Goal: Transaction & Acquisition: Purchase product/service

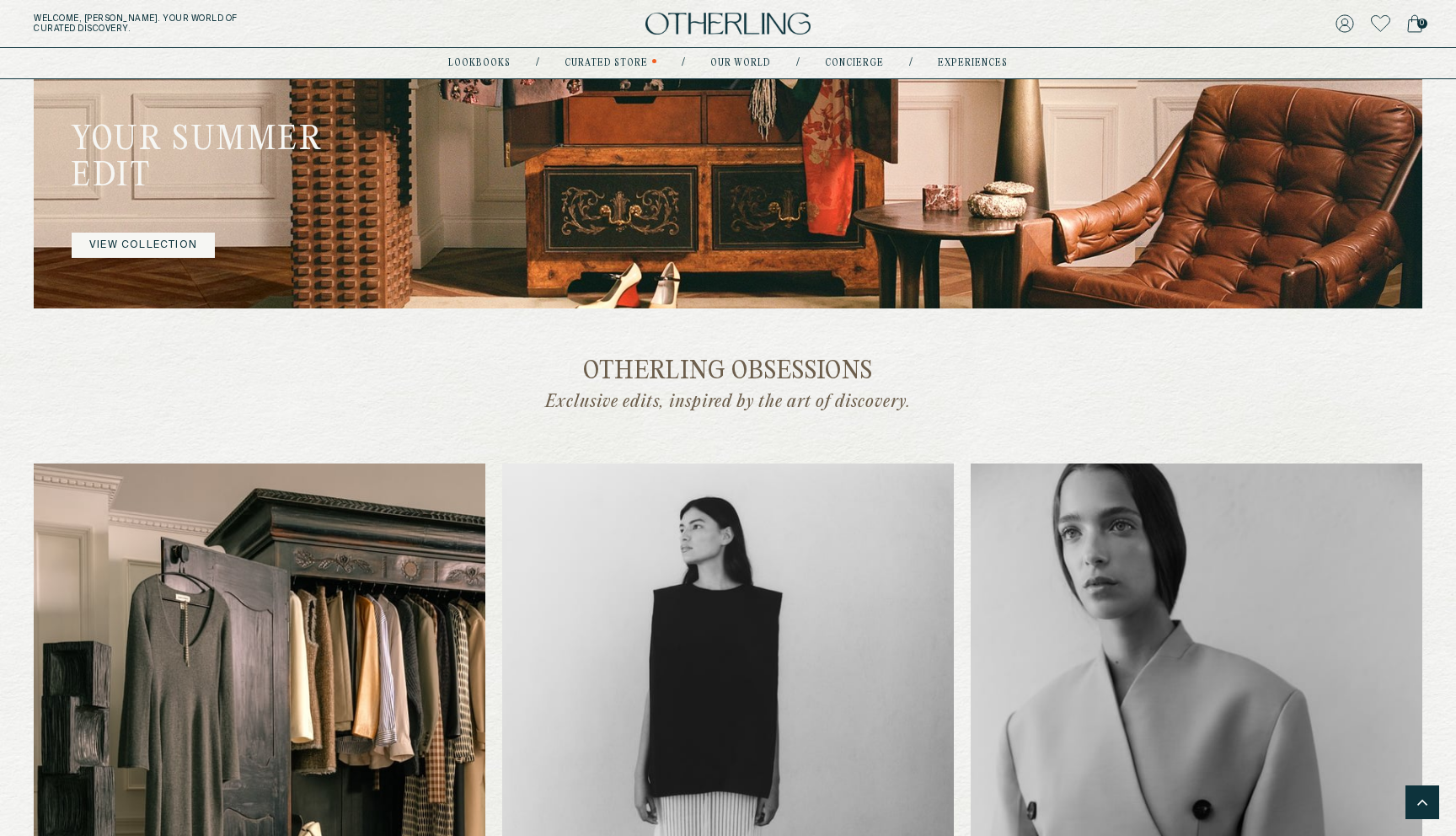
scroll to position [1161, 0]
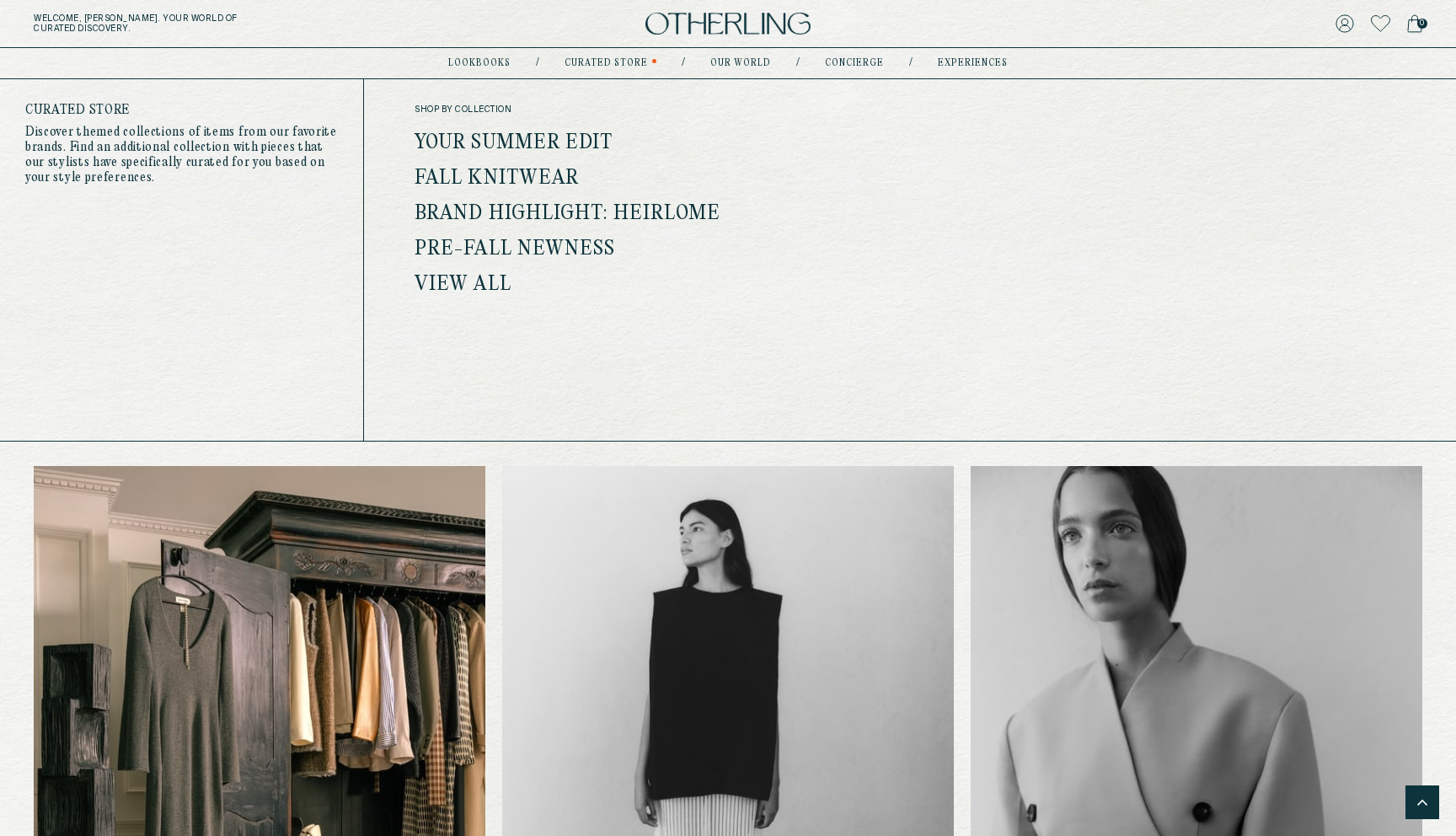
click at [575, 132] on div "shop by collection Your Summer Edit Fall Knitwear Brand Highlight: Heirlome Pre…" at bounding box center [583, 199] width 338 height 189
click at [576, 138] on link "Your Summer Edit" at bounding box center [514, 144] width 198 height 22
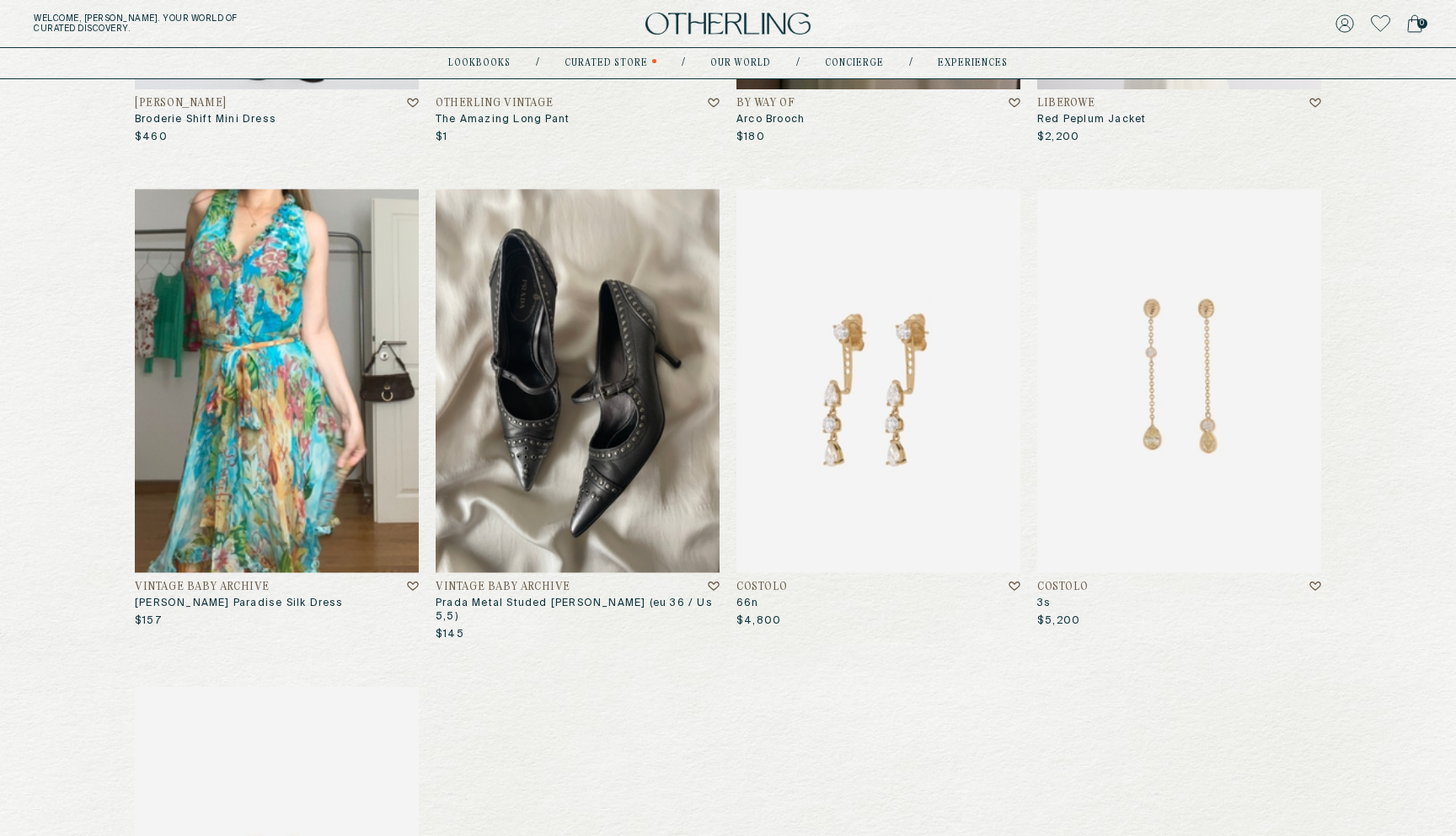
scroll to position [1603, 0]
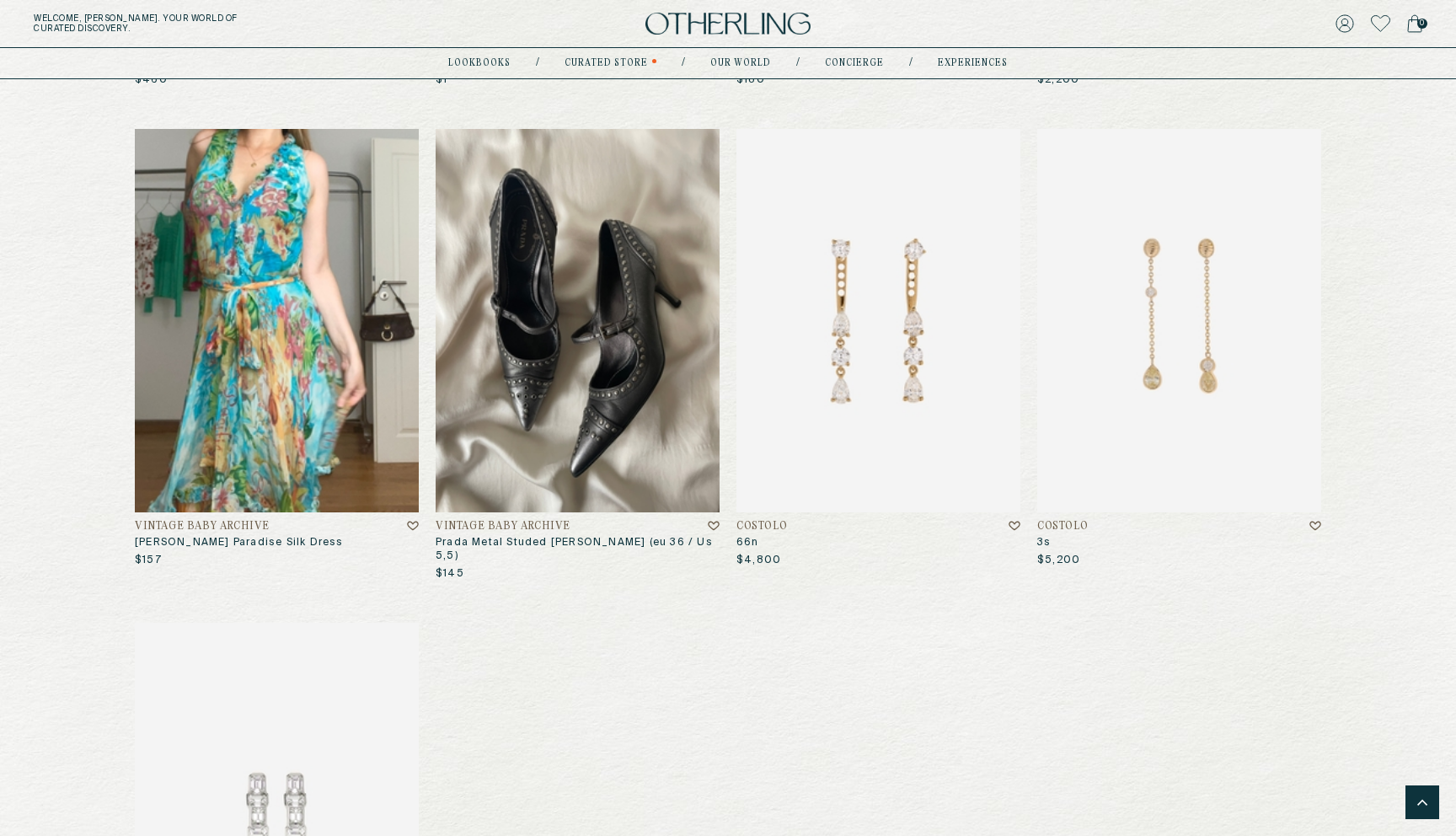
click at [919, 387] on img at bounding box center [878, 320] width 284 height 383
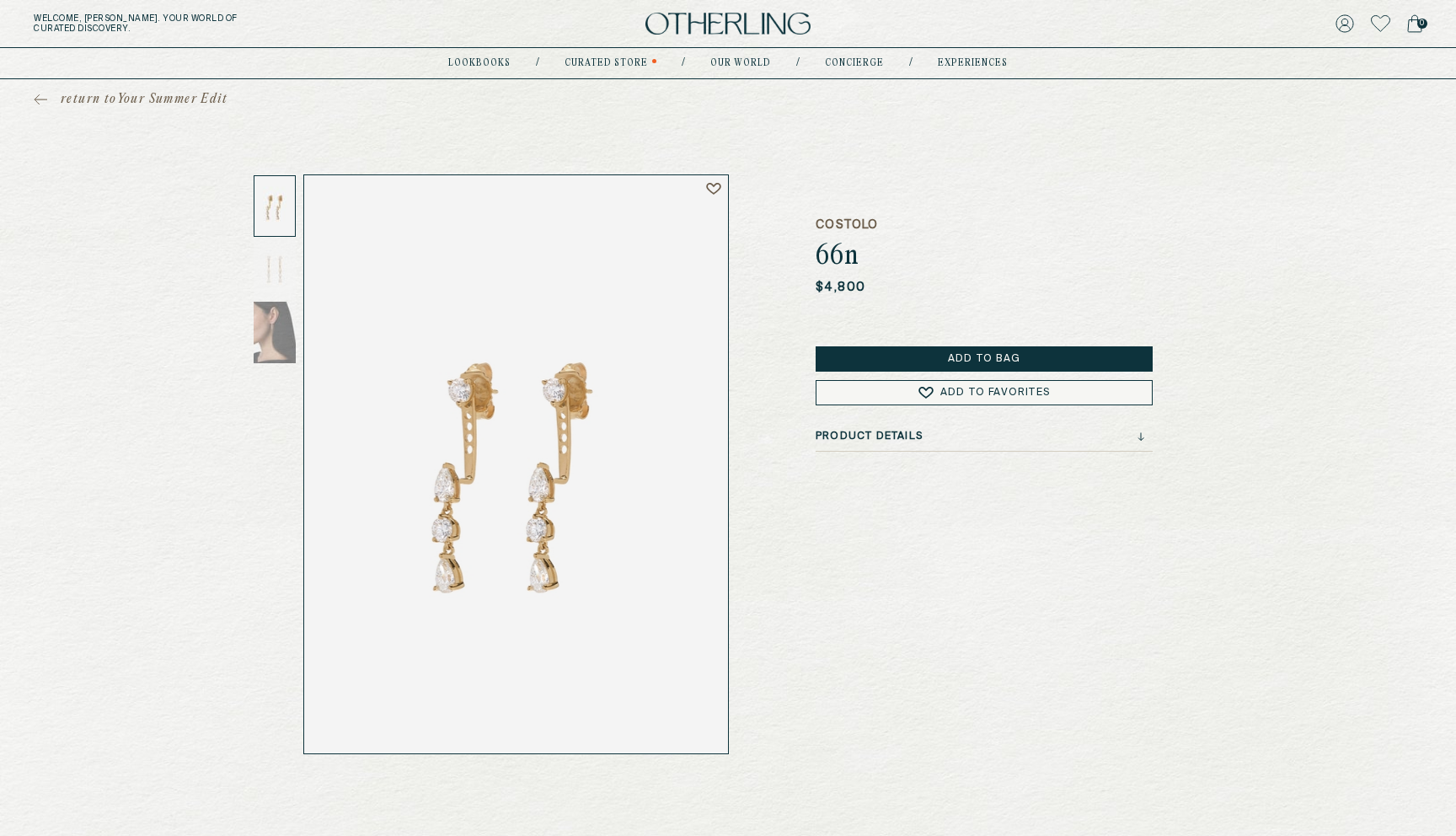
click at [920, 453] on div "COSTOLO 66n $4,800 Add to Bag Add to Favorites Product Details" at bounding box center [983, 464] width 337 height 580
click at [904, 444] on div "Product Details" at bounding box center [983, 441] width 337 height 21
click at [879, 433] on h3 "Product Details" at bounding box center [868, 436] width 107 height 12
click at [877, 435] on h3 "Product Details" at bounding box center [868, 436] width 107 height 12
click at [967, 350] on button "Add to Bag" at bounding box center [983, 358] width 337 height 25
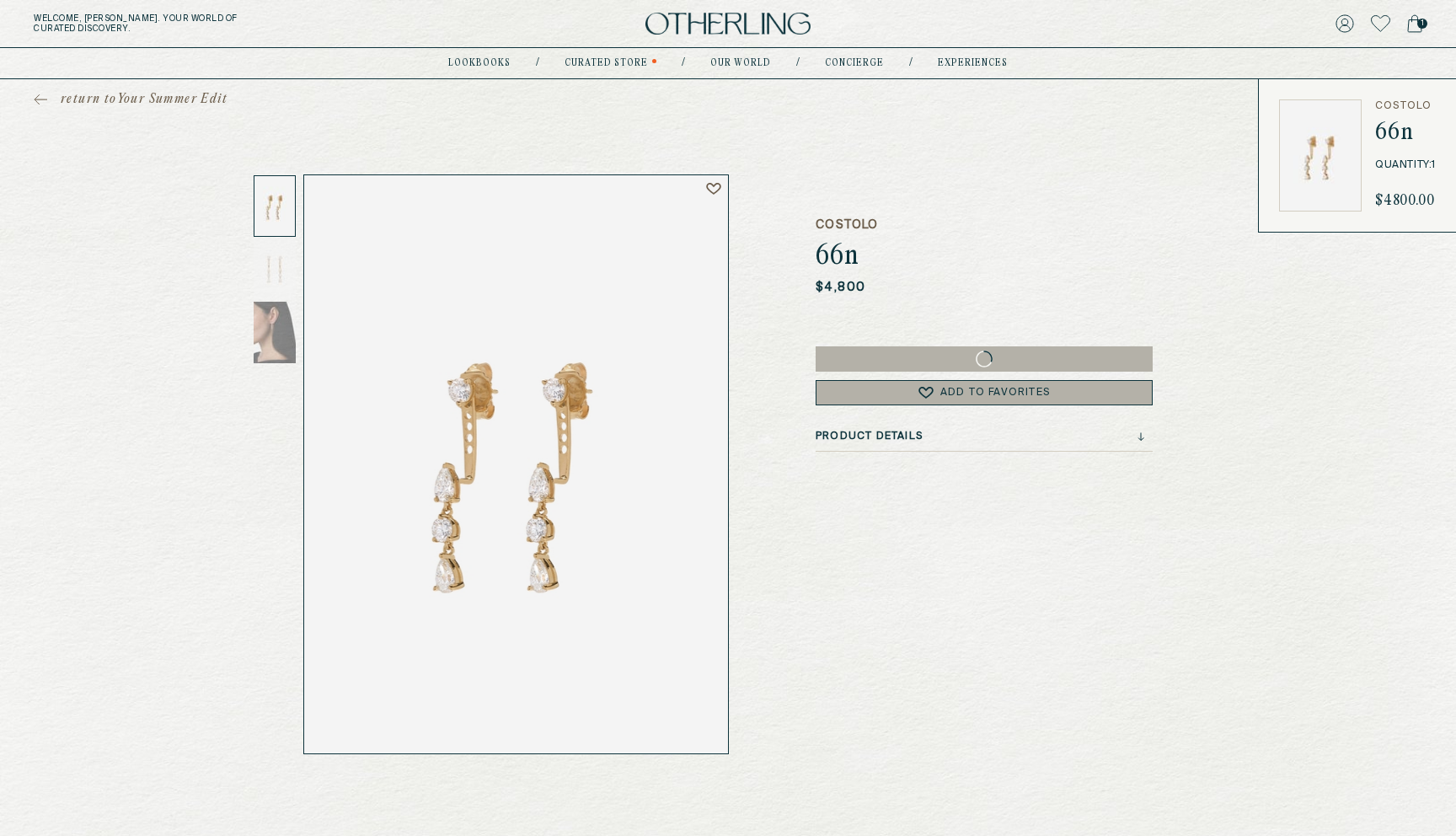
click at [1402, 23] on div "1" at bounding box center [1191, 23] width 463 height 23
click at [1423, 24] on span "1" at bounding box center [1422, 23] width 10 height 10
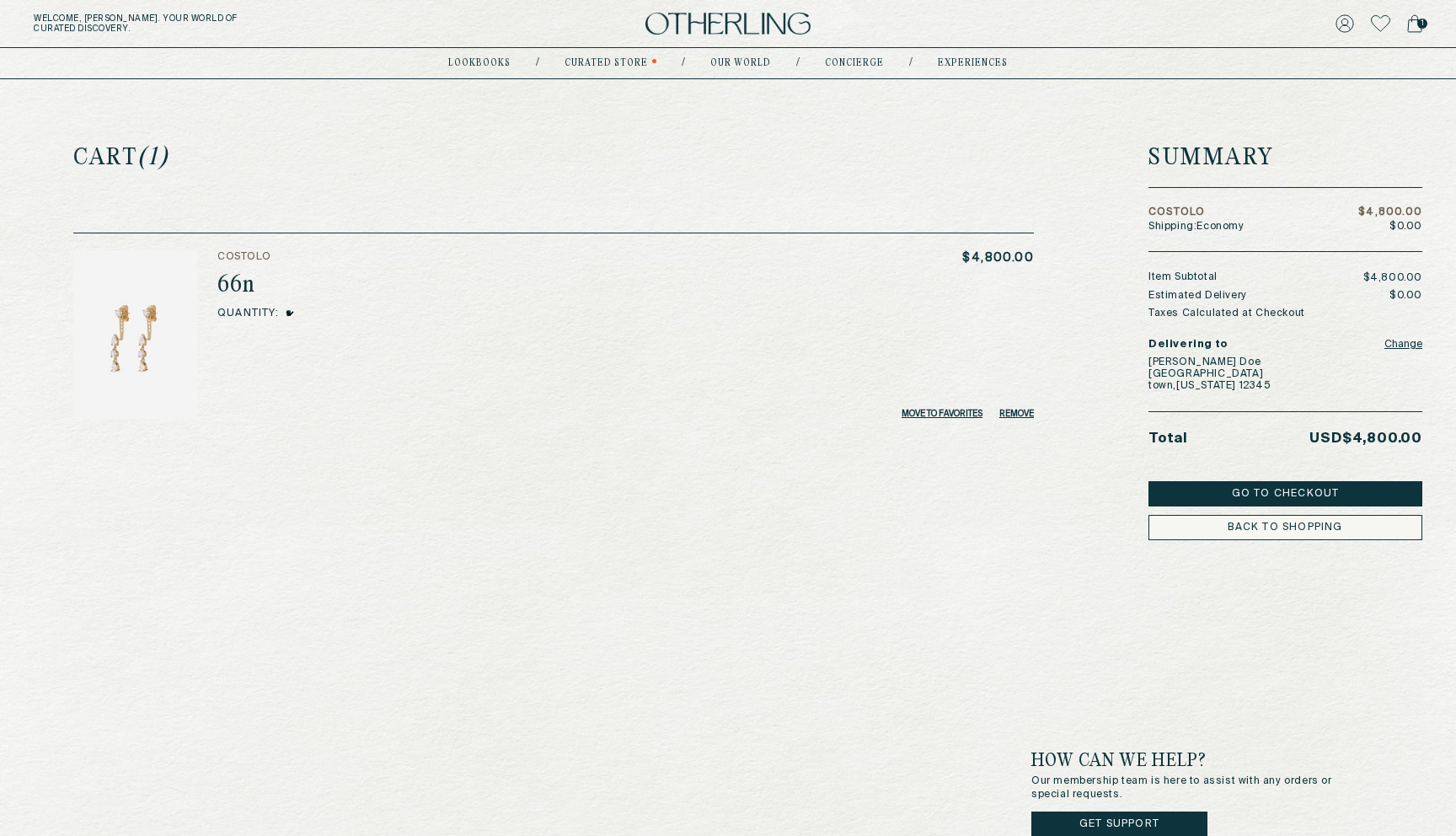
click at [1416, 341] on button "Change" at bounding box center [1402, 344] width 38 height 23
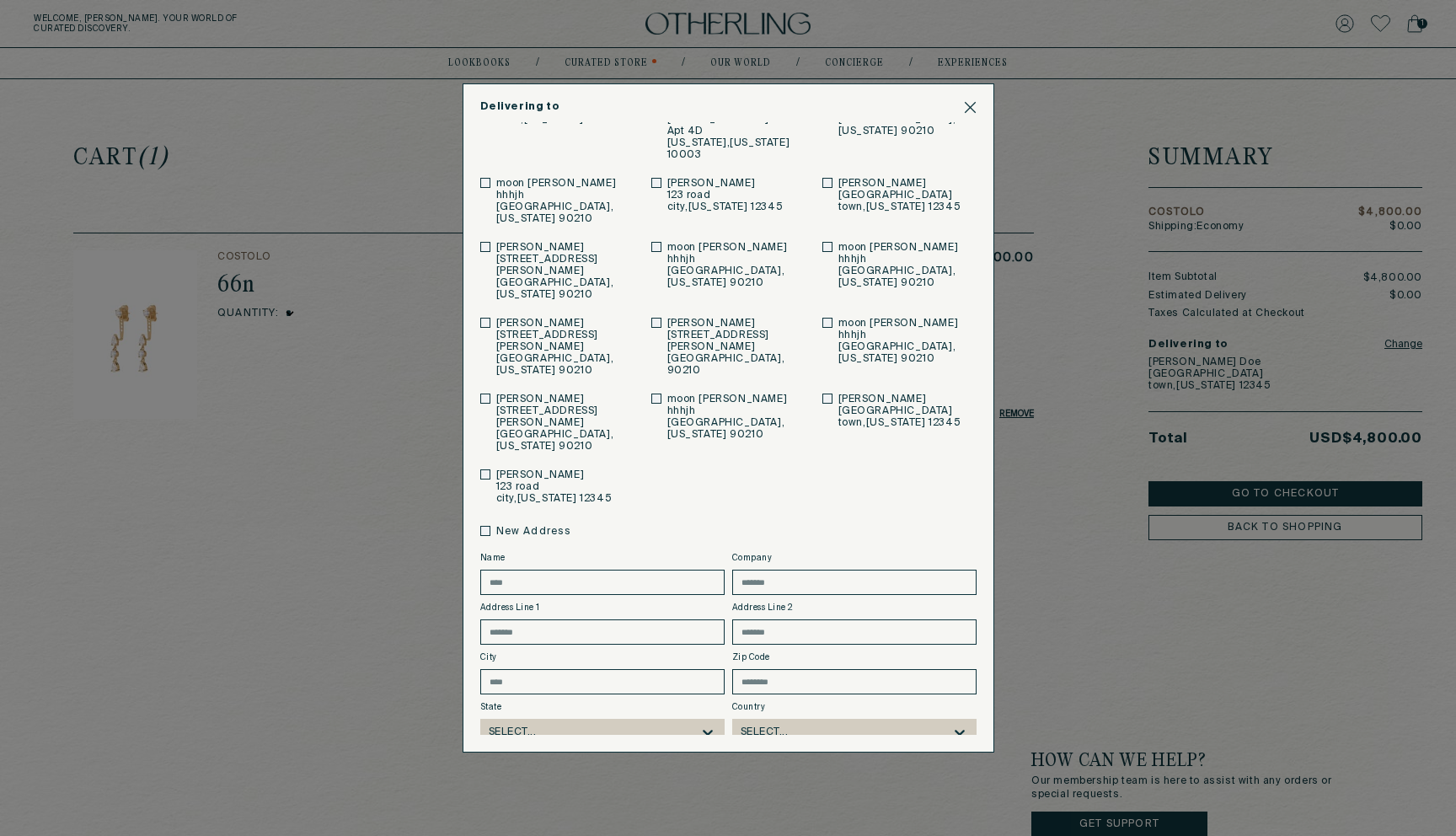
scroll to position [38, 0]
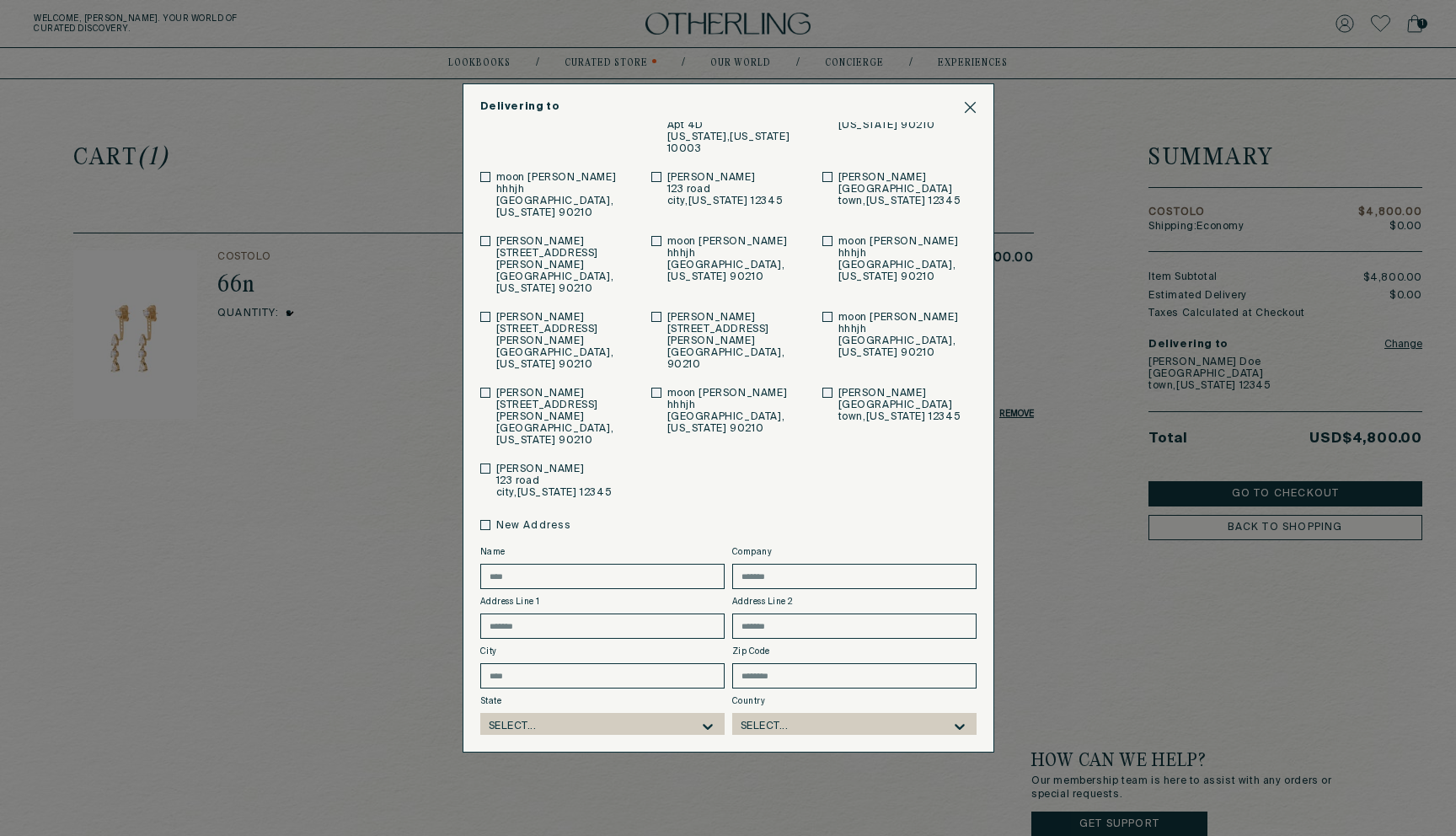
click at [556, 757] on button "Save" at bounding box center [560, 769] width 160 height 25
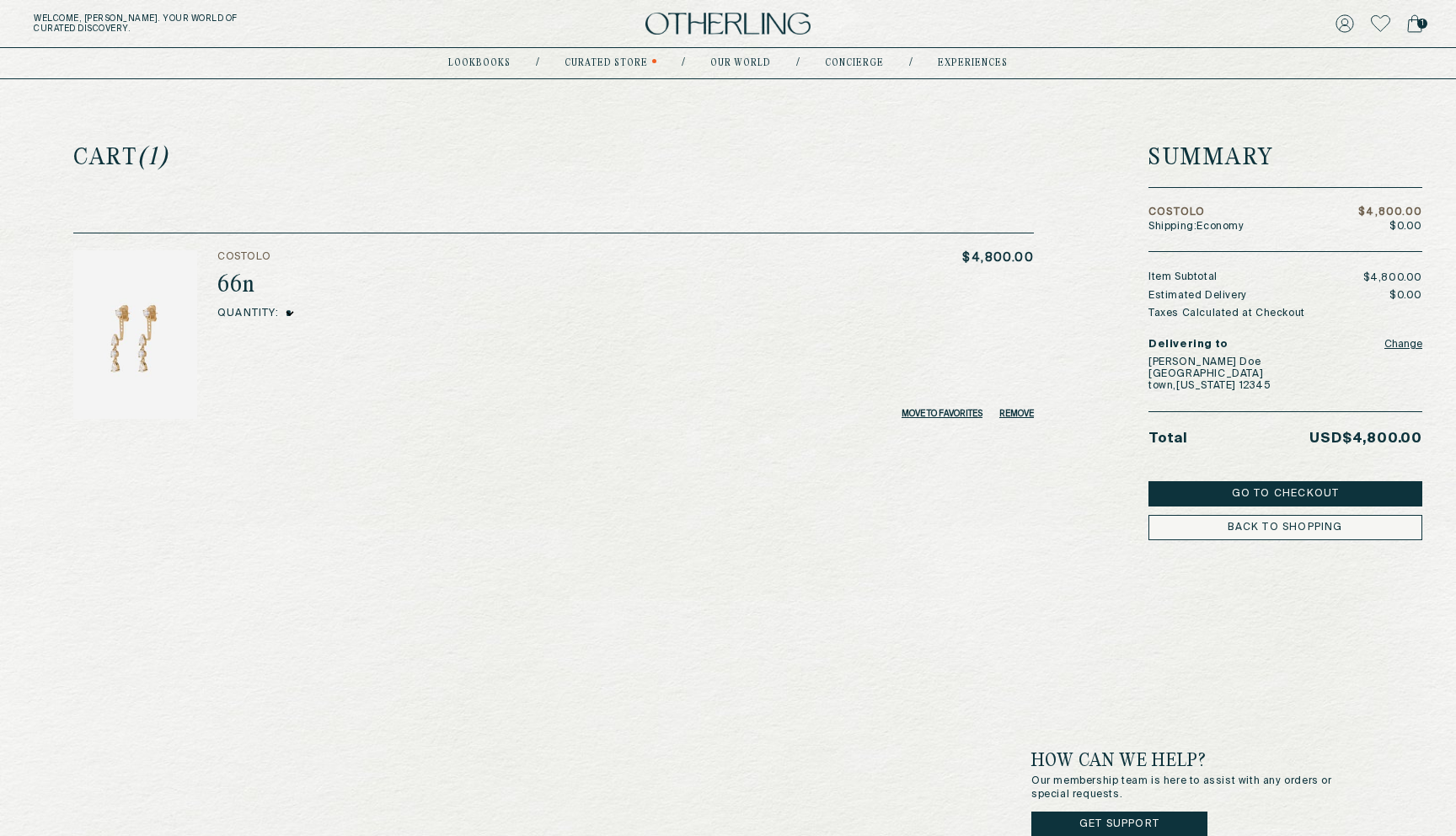
click at [1302, 492] on button "Go to Checkout" at bounding box center [1284, 494] width 274 height 25
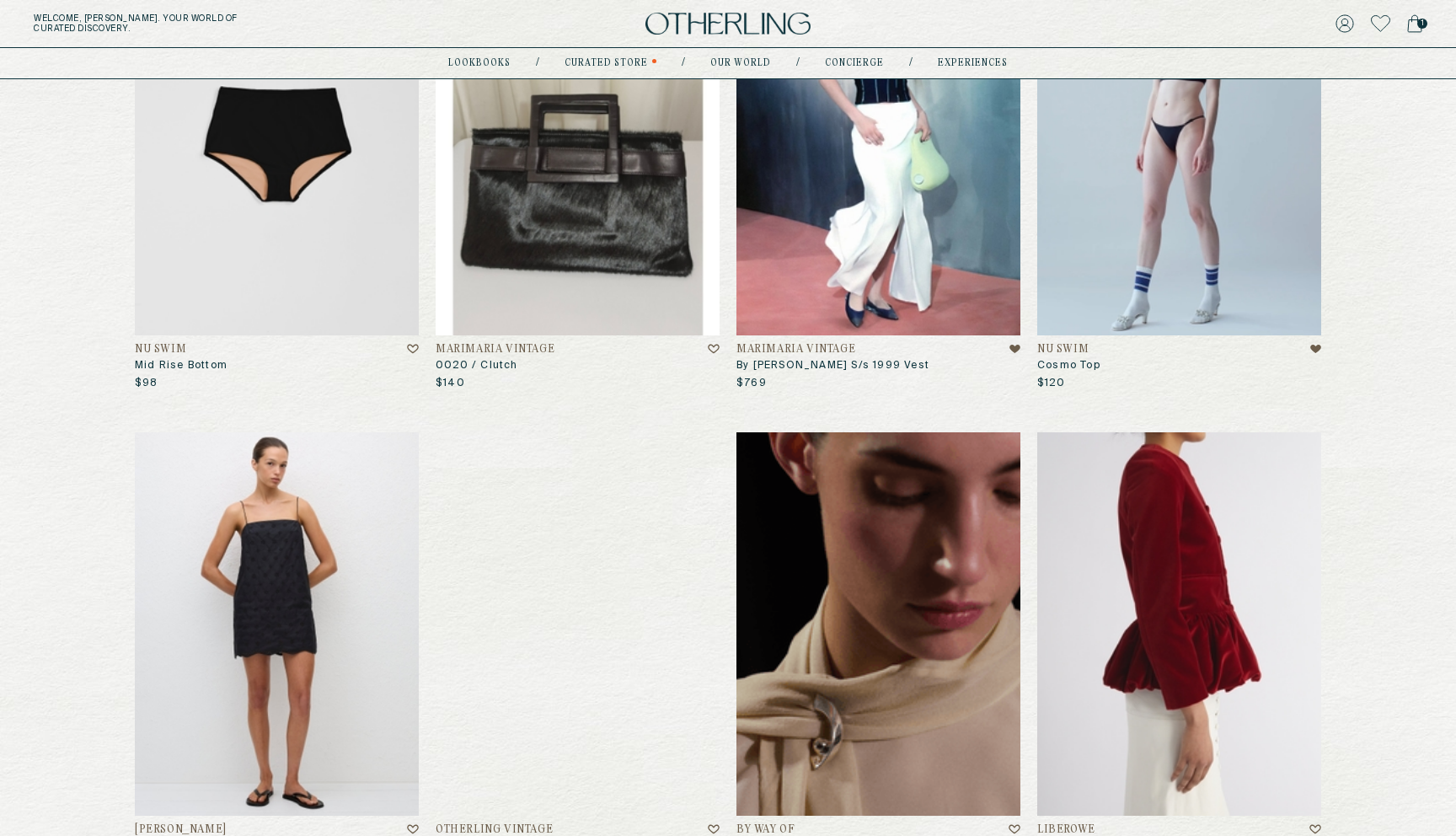
scroll to position [1417, 0]
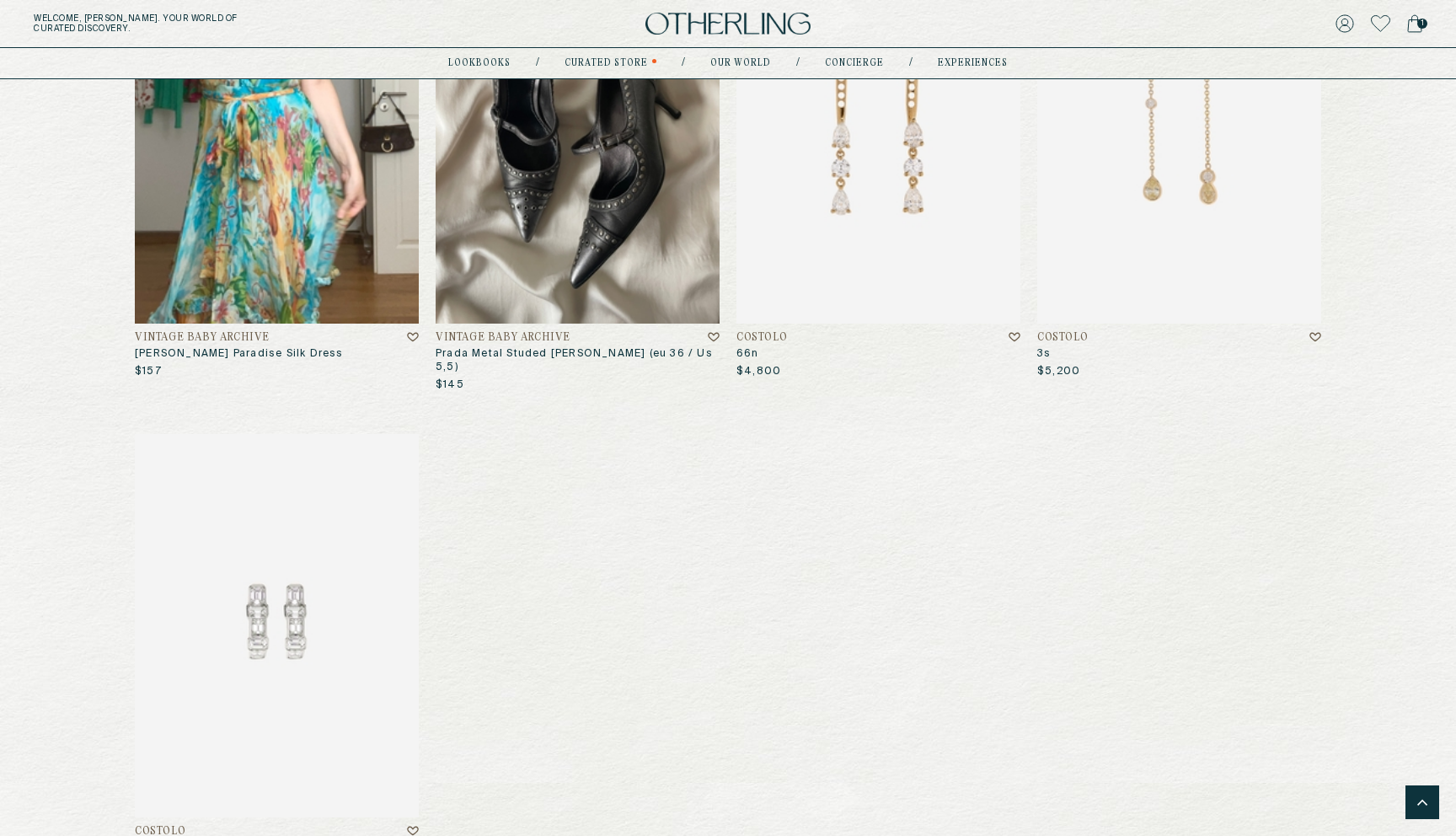
scroll to position [1796, 0]
